Goal: Use online tool/utility: Utilize a website feature to perform a specific function

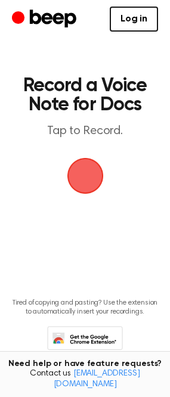
click at [85, 177] on span "button" at bounding box center [85, 175] width 33 height 33
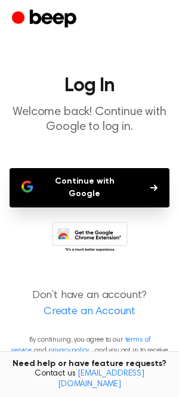
click at [93, 179] on button "Continue with Google" at bounding box center [90, 187] width 160 height 39
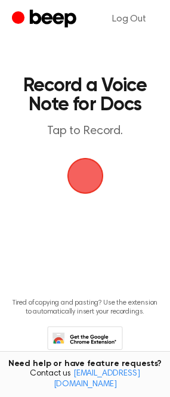
click at [86, 175] on span "button" at bounding box center [85, 175] width 33 height 33
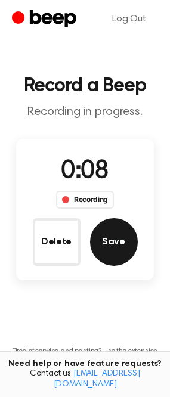
click at [114, 242] on button "Save" at bounding box center [114, 242] width 48 height 48
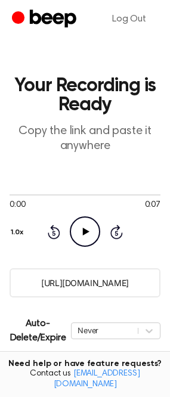
click at [81, 231] on icon "Play Audio" at bounding box center [85, 231] width 30 height 30
